Goal: Transaction & Acquisition: Purchase product/service

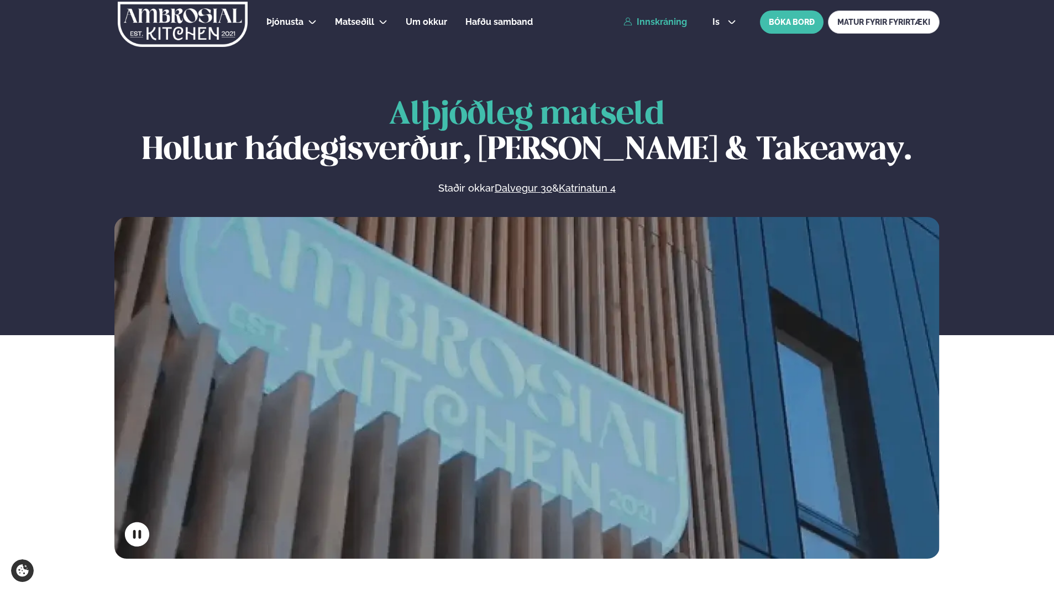
click at [677, 23] on link "Innskráning" at bounding box center [655, 22] width 64 height 10
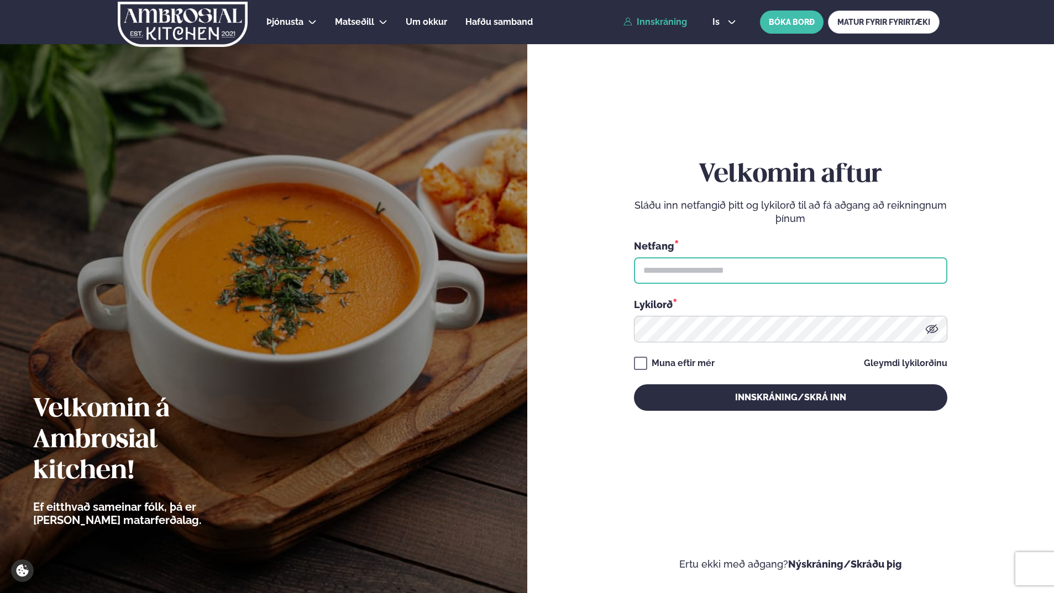
type input "**********"
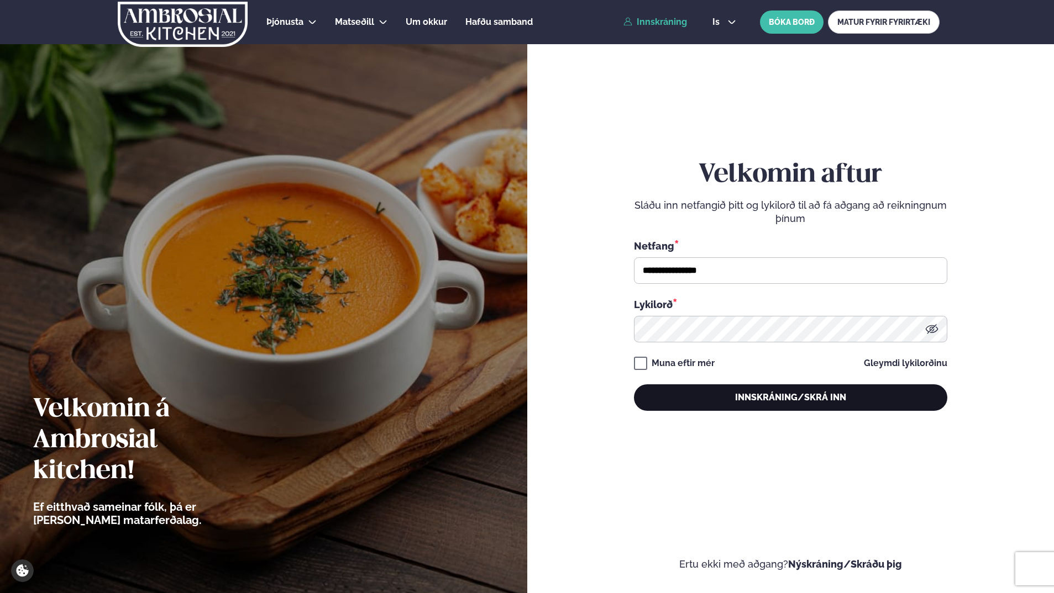
click at [816, 398] on button "Innskráning/Skrá inn" at bounding box center [790, 398] width 313 height 27
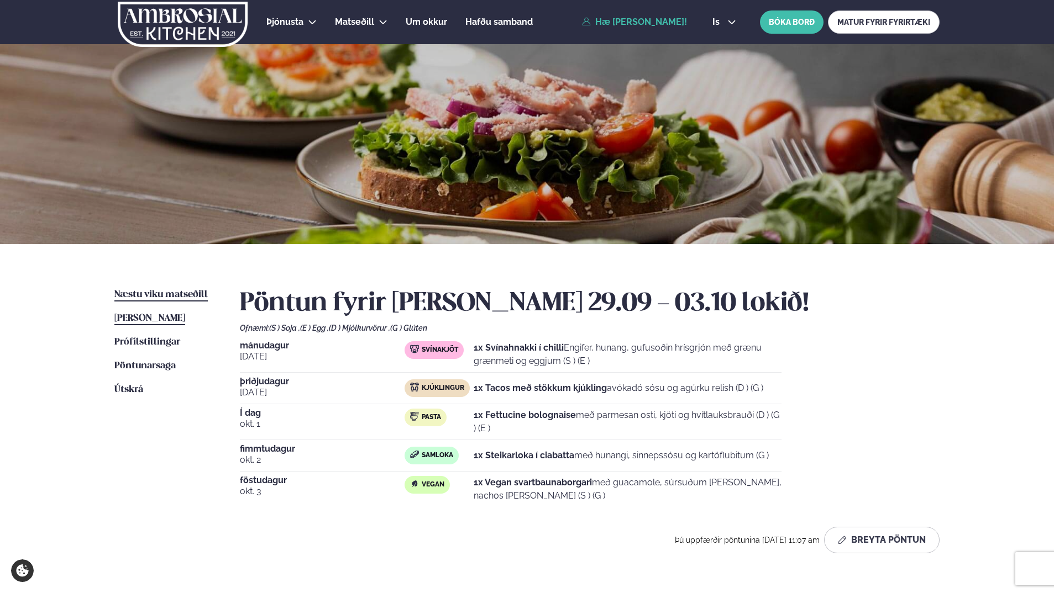
click at [190, 295] on span "Næstu viku matseðill" at bounding box center [160, 294] width 93 height 9
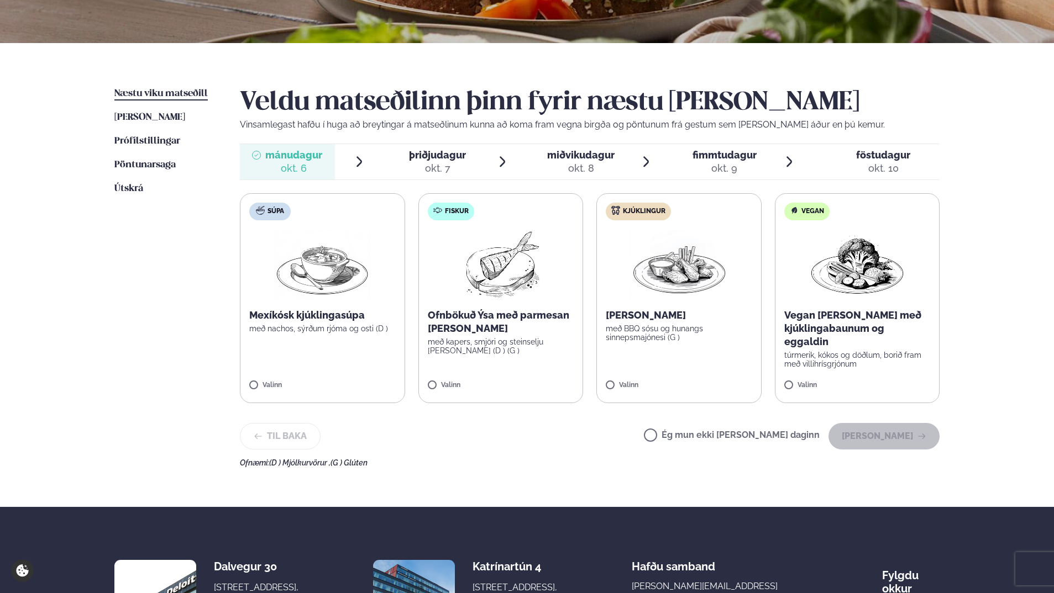
scroll to position [221, 0]
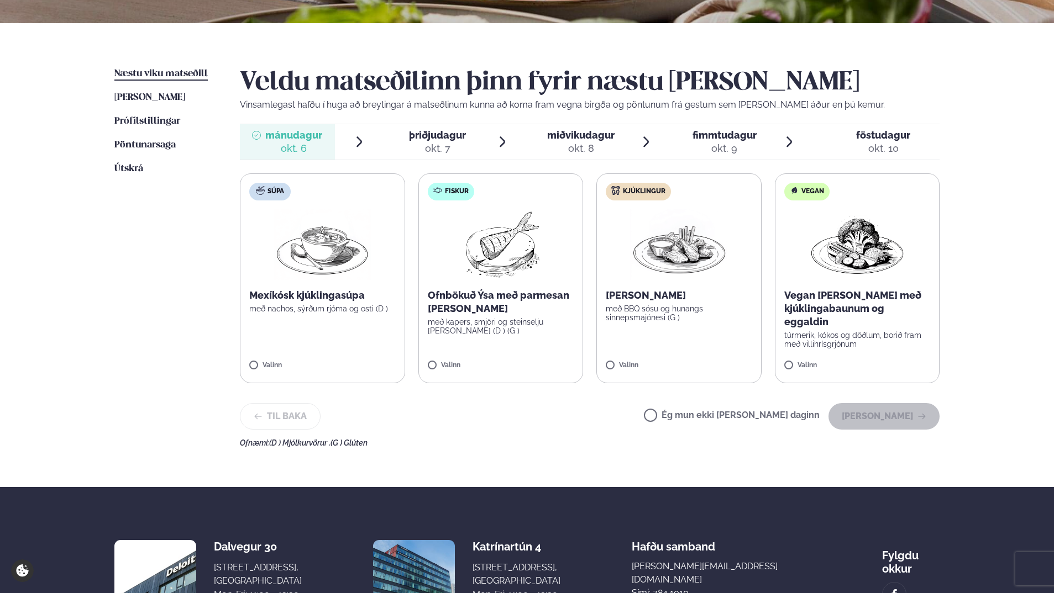
click at [870, 331] on p "túrmerik, kókos og döðlum, borið fram með villihrísgrjónum" at bounding box center [857, 340] width 146 height 18
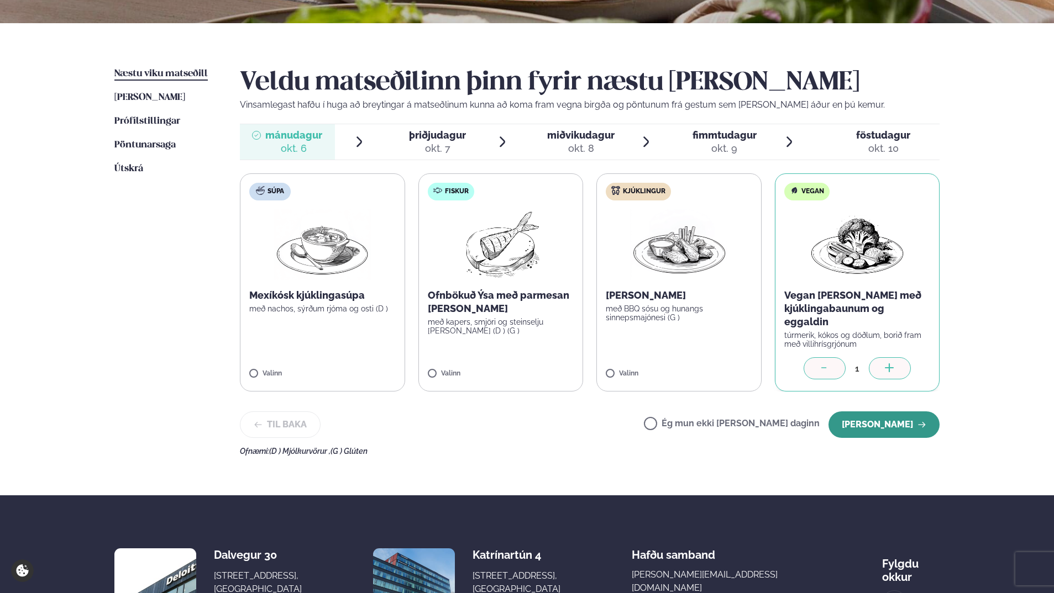
click at [921, 421] on icon "button" at bounding box center [921, 425] width 9 height 9
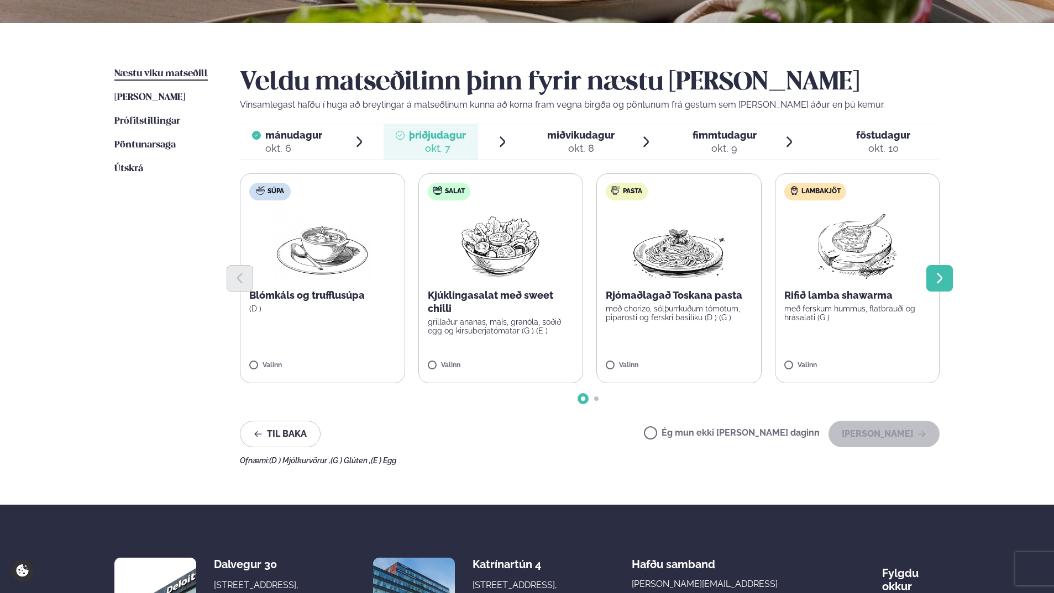
click at [943, 281] on icon "Next slide" at bounding box center [939, 278] width 13 height 13
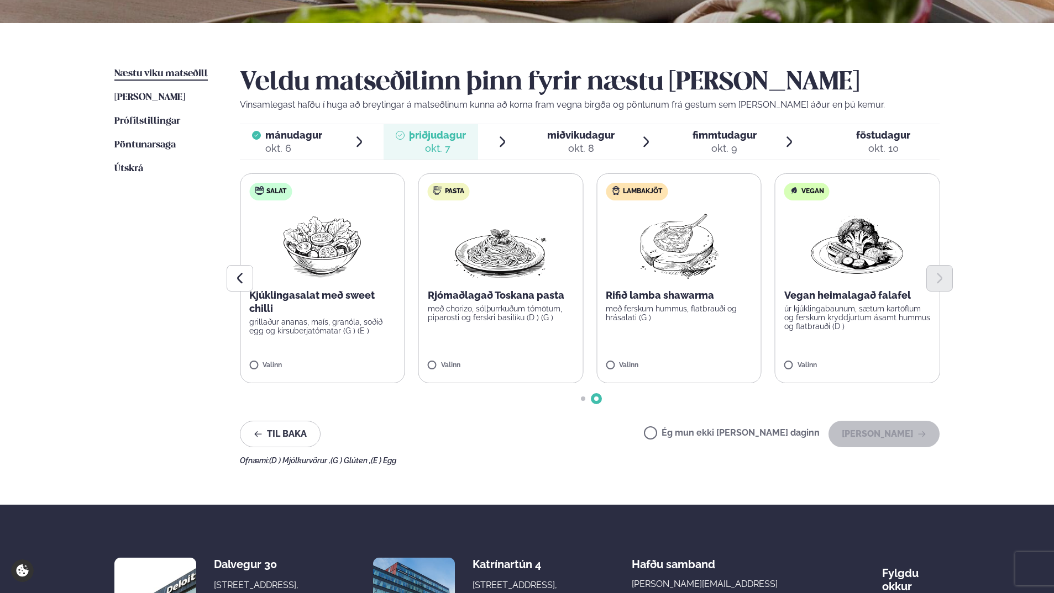
click at [486, 297] on p "Rjómaðlagað Toskana pasta" at bounding box center [501, 295] width 146 height 13
click at [923, 435] on icon "button" at bounding box center [921, 434] width 9 height 9
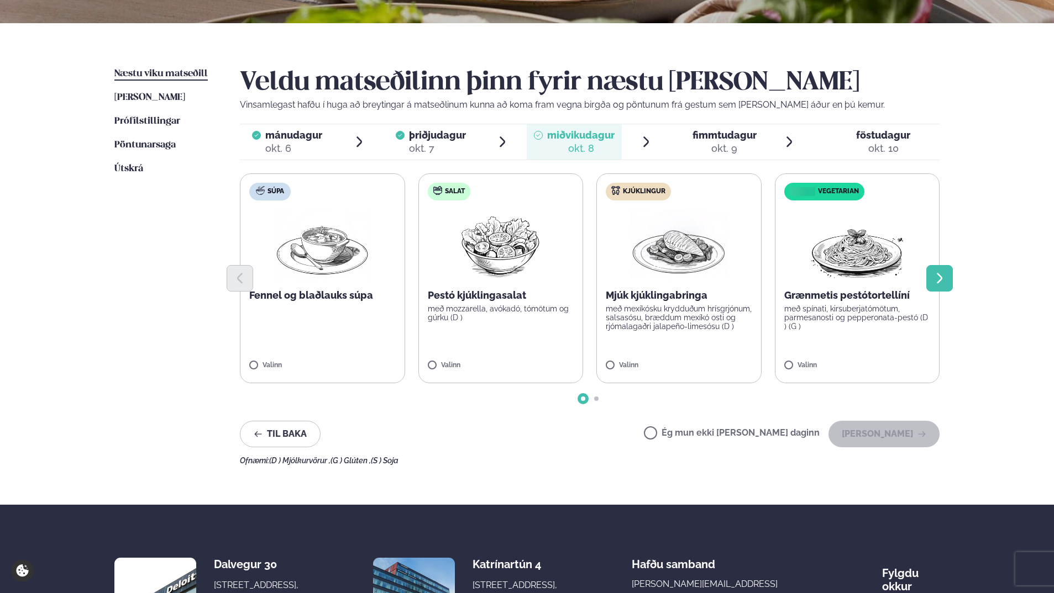
click at [938, 280] on icon "Next slide" at bounding box center [939, 278] width 13 height 13
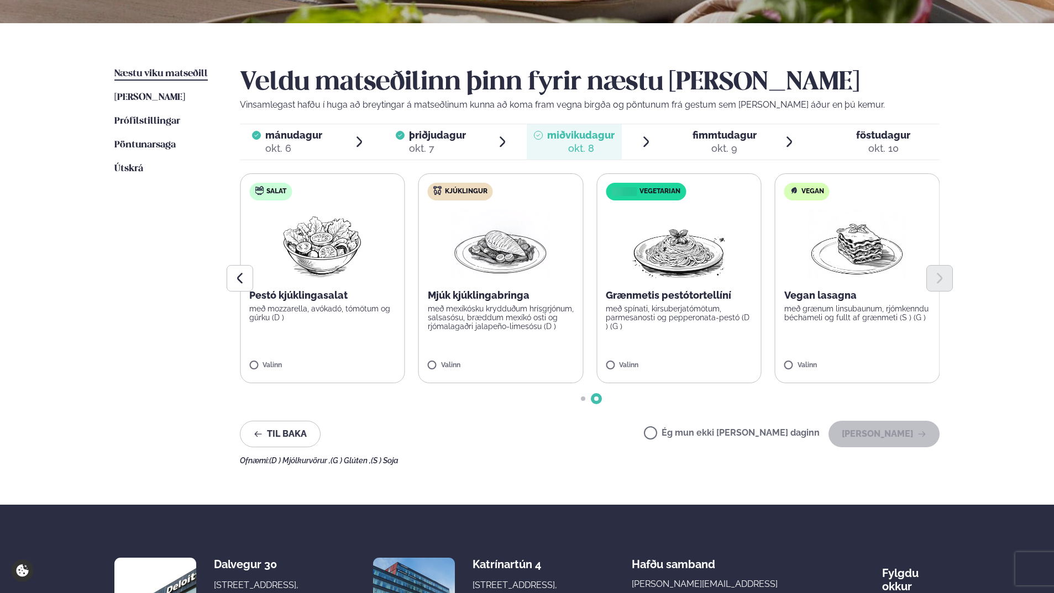
click at [500, 247] on img at bounding box center [500, 244] width 97 height 71
click at [487, 276] on div at bounding box center [590, 278] width 700 height 27
click at [485, 303] on div "Mjúk kjúklingabringa með mexíkósku krydduðum hrísgrjónum, salsasósu, bræddum me…" at bounding box center [501, 310] width 146 height 42
click at [906, 430] on button "[PERSON_NAME]" at bounding box center [883, 434] width 111 height 27
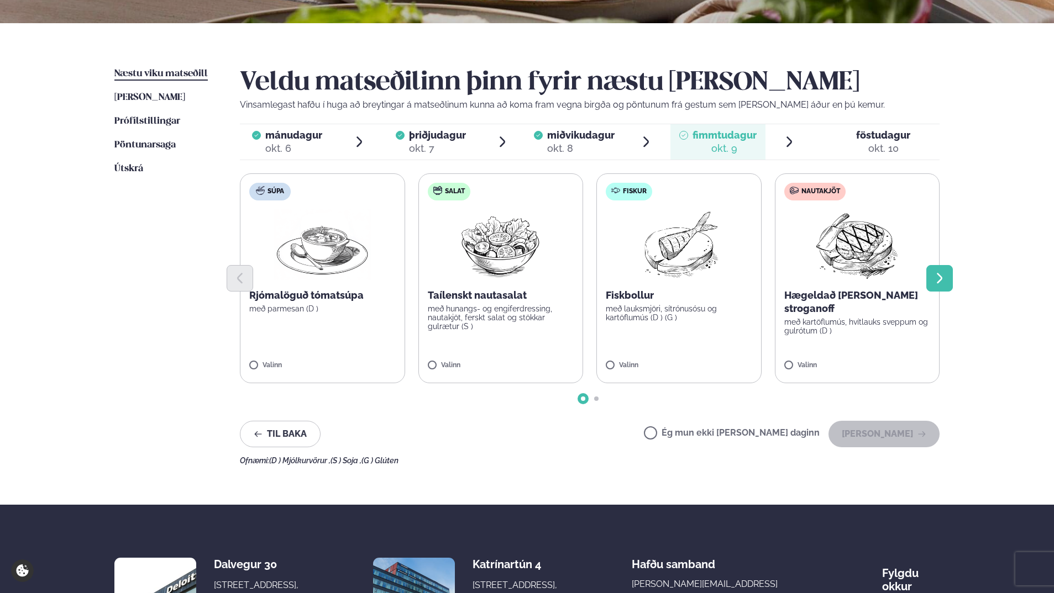
click at [946, 285] on button "Next slide" at bounding box center [939, 278] width 27 height 27
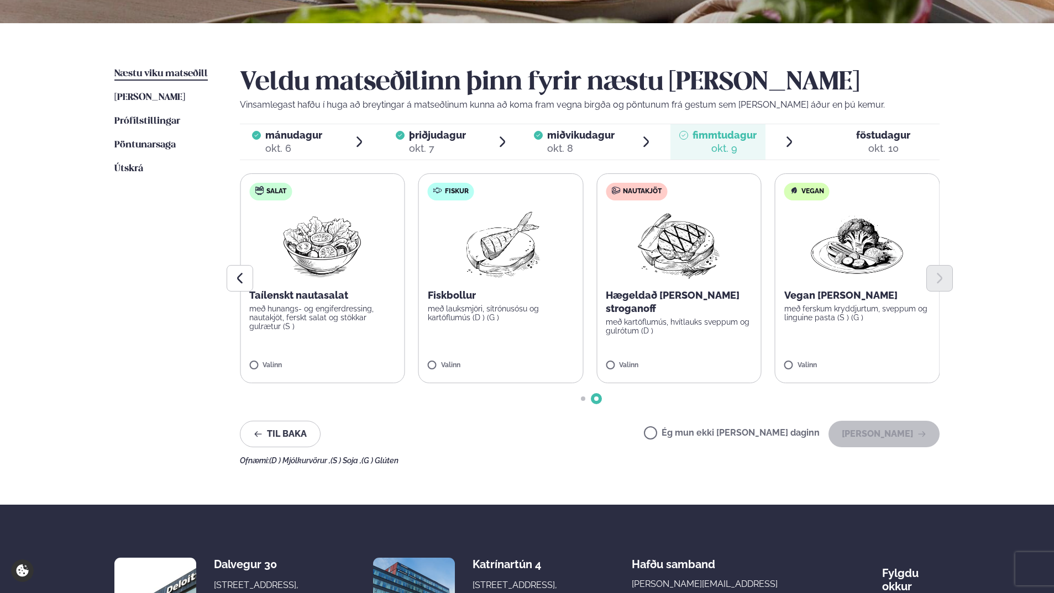
click at [694, 281] on div at bounding box center [590, 278] width 700 height 27
click at [670, 318] on p "með kartöflumús, hvítlauks sveppum og gulrótum (D )" at bounding box center [679, 327] width 146 height 18
click at [885, 427] on button "[PERSON_NAME]" at bounding box center [883, 434] width 111 height 27
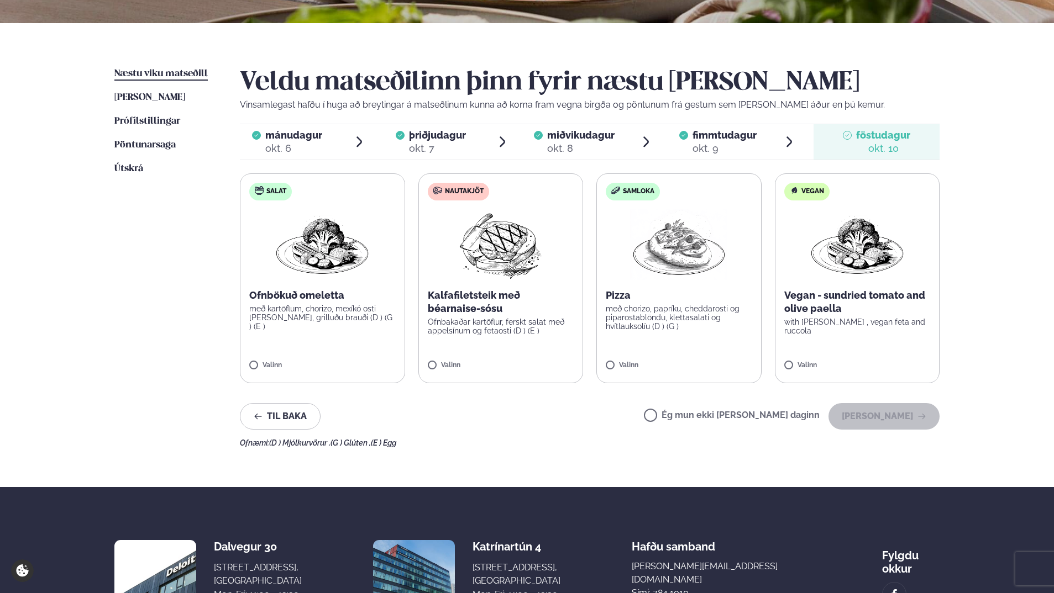
click at [481, 297] on p "Kalfafiletsteik með béarnaise-sósu" at bounding box center [501, 302] width 146 height 27
click at [901, 416] on button "[PERSON_NAME]" at bounding box center [883, 416] width 111 height 27
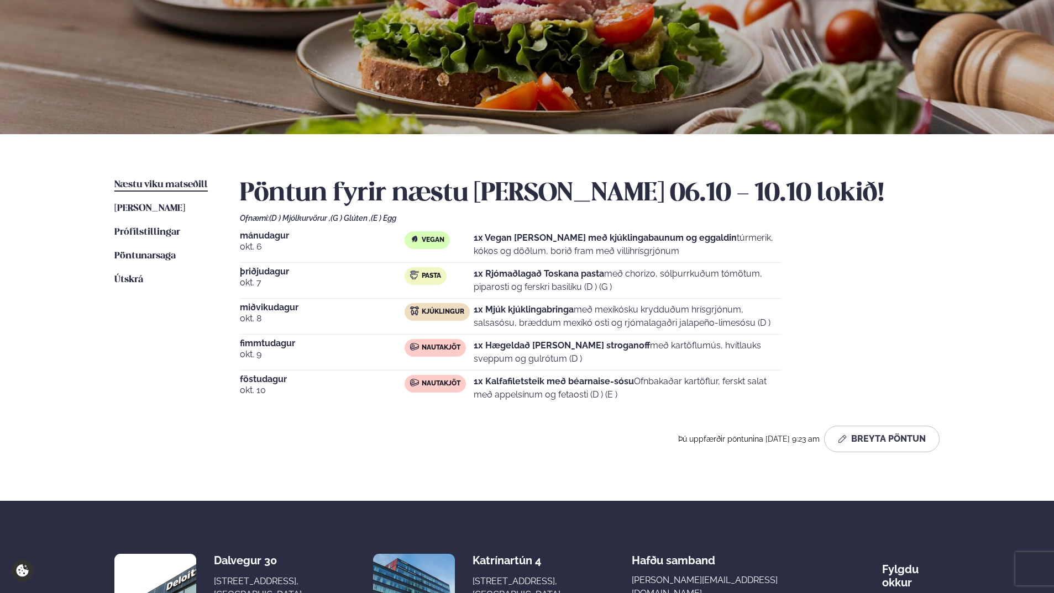
scroll to position [0, 0]
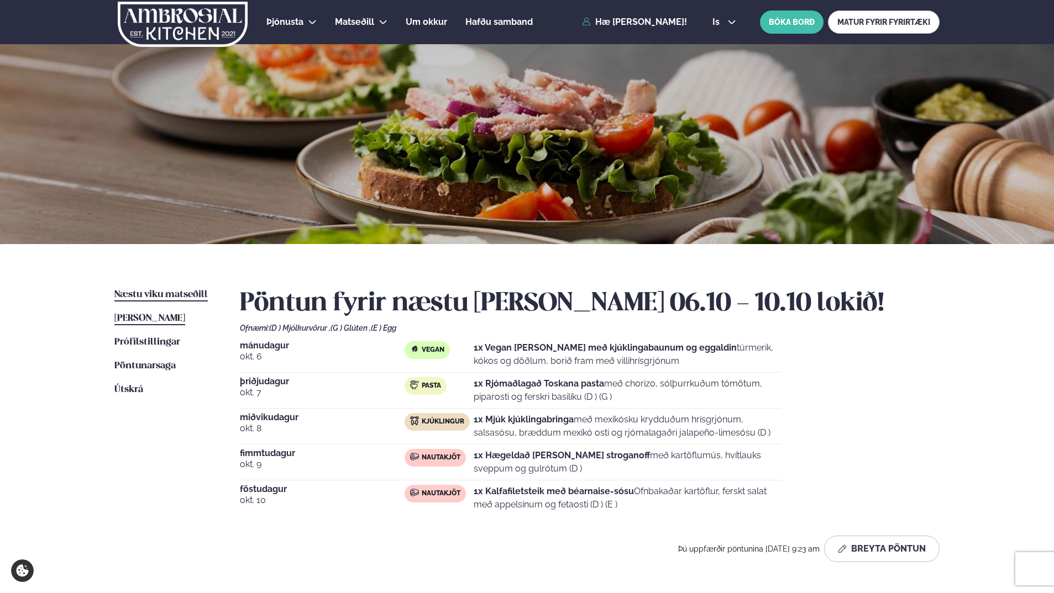
click at [150, 318] on span "[PERSON_NAME]" at bounding box center [149, 318] width 71 height 9
